Goal: Navigation & Orientation: Find specific page/section

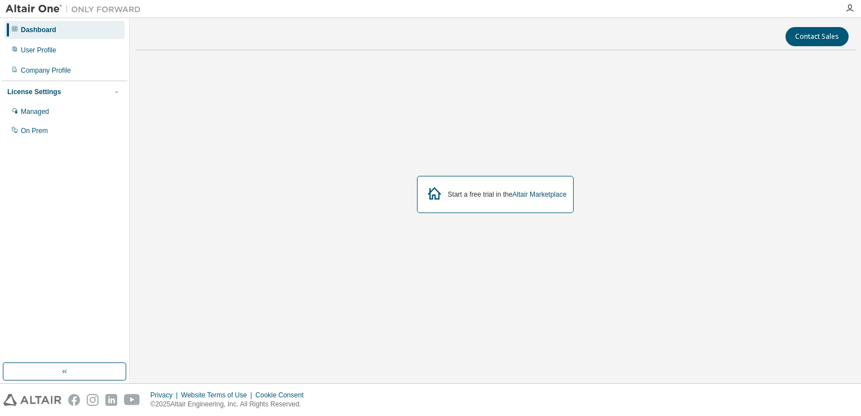
click at [456, 181] on div "Start a free trial in the Altair Marketplace" at bounding box center [495, 194] width 157 height 37
click at [18, 50] on div "User Profile" at bounding box center [65, 50] width 120 height 18
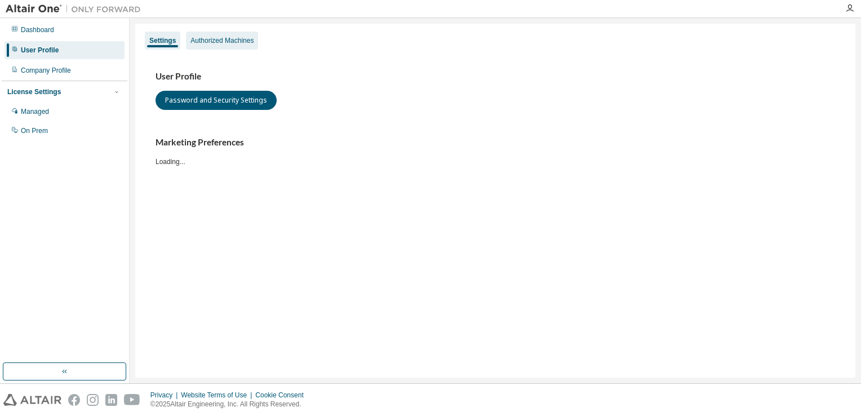
click at [203, 48] on div "Authorized Machines" at bounding box center [222, 41] width 72 height 18
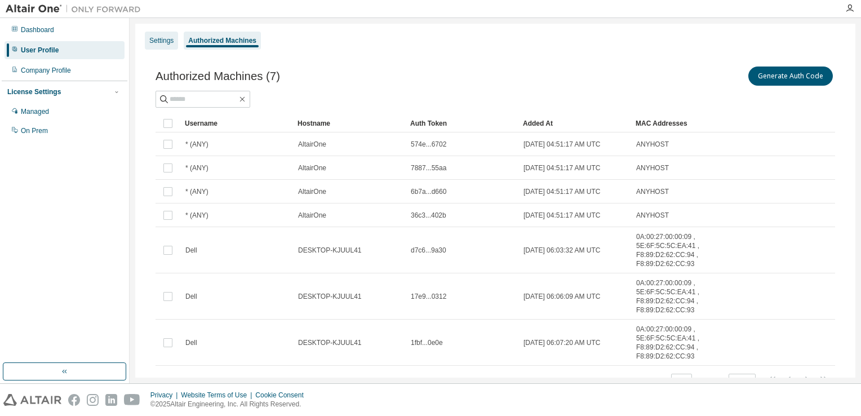
click at [171, 47] on div "Settings" at bounding box center [161, 41] width 33 height 18
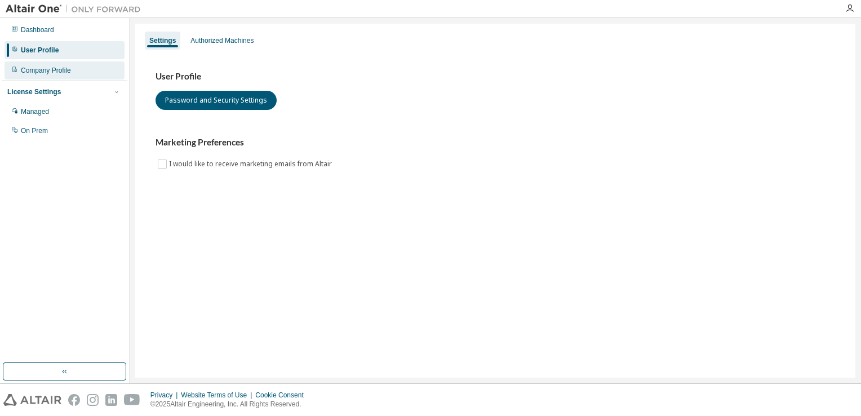
click at [54, 74] on div "Company Profile" at bounding box center [46, 70] width 50 height 9
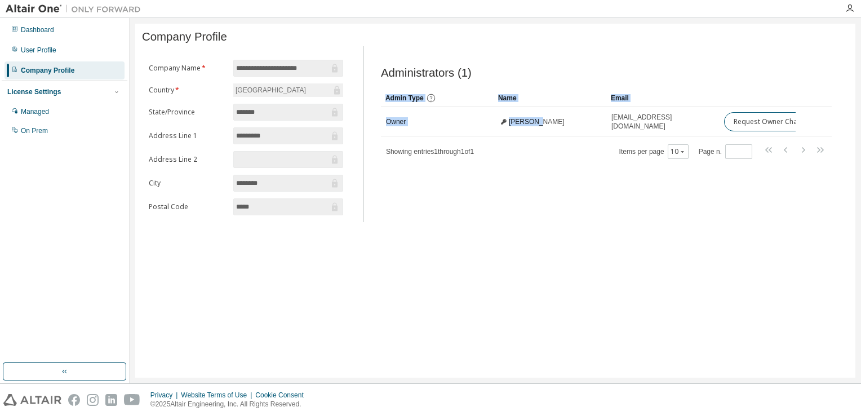
drag, startPoint x: 530, startPoint y: 125, endPoint x: 848, endPoint y: 134, distance: 318.3
click at [848, 134] on div "**********" at bounding box center [495, 201] width 720 height 354
click at [169, 253] on div "**********" at bounding box center [495, 201] width 720 height 354
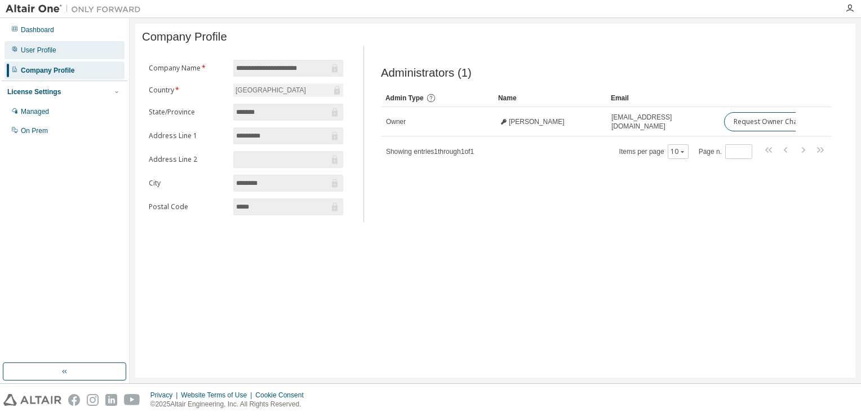
click at [81, 48] on div "User Profile" at bounding box center [65, 50] width 120 height 18
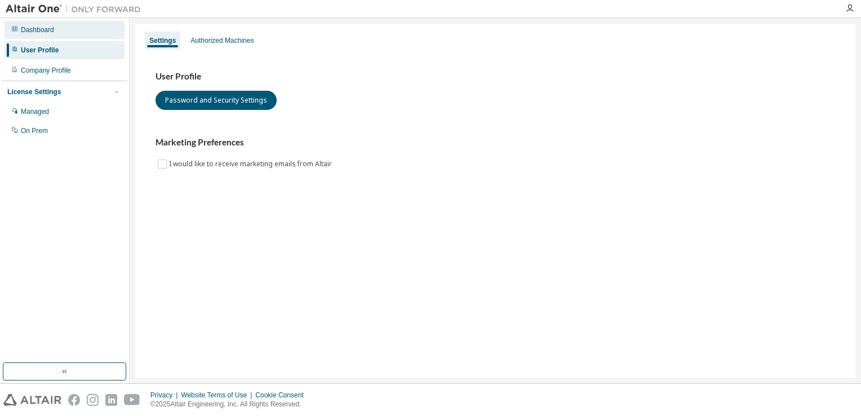
click at [116, 33] on div "Dashboard" at bounding box center [65, 30] width 120 height 18
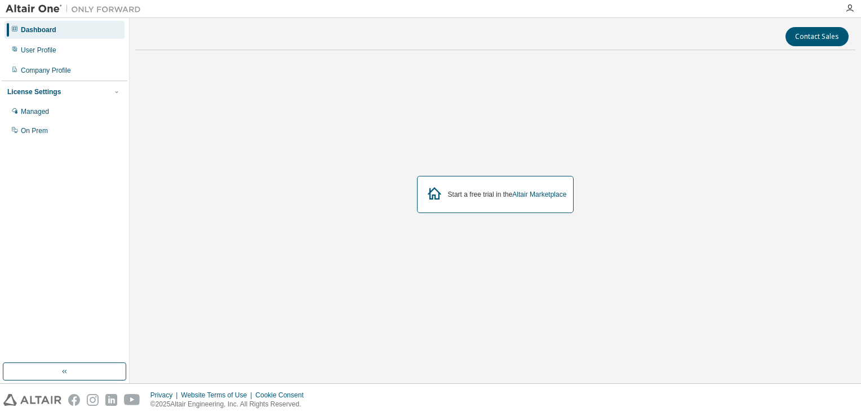
click at [452, 190] on div "Start a free trial in the Altair Marketplace" at bounding box center [507, 194] width 119 height 9
click at [547, 193] on link "Altair Marketplace" at bounding box center [539, 194] width 54 height 8
